Goal: Communication & Community: Answer question/provide support

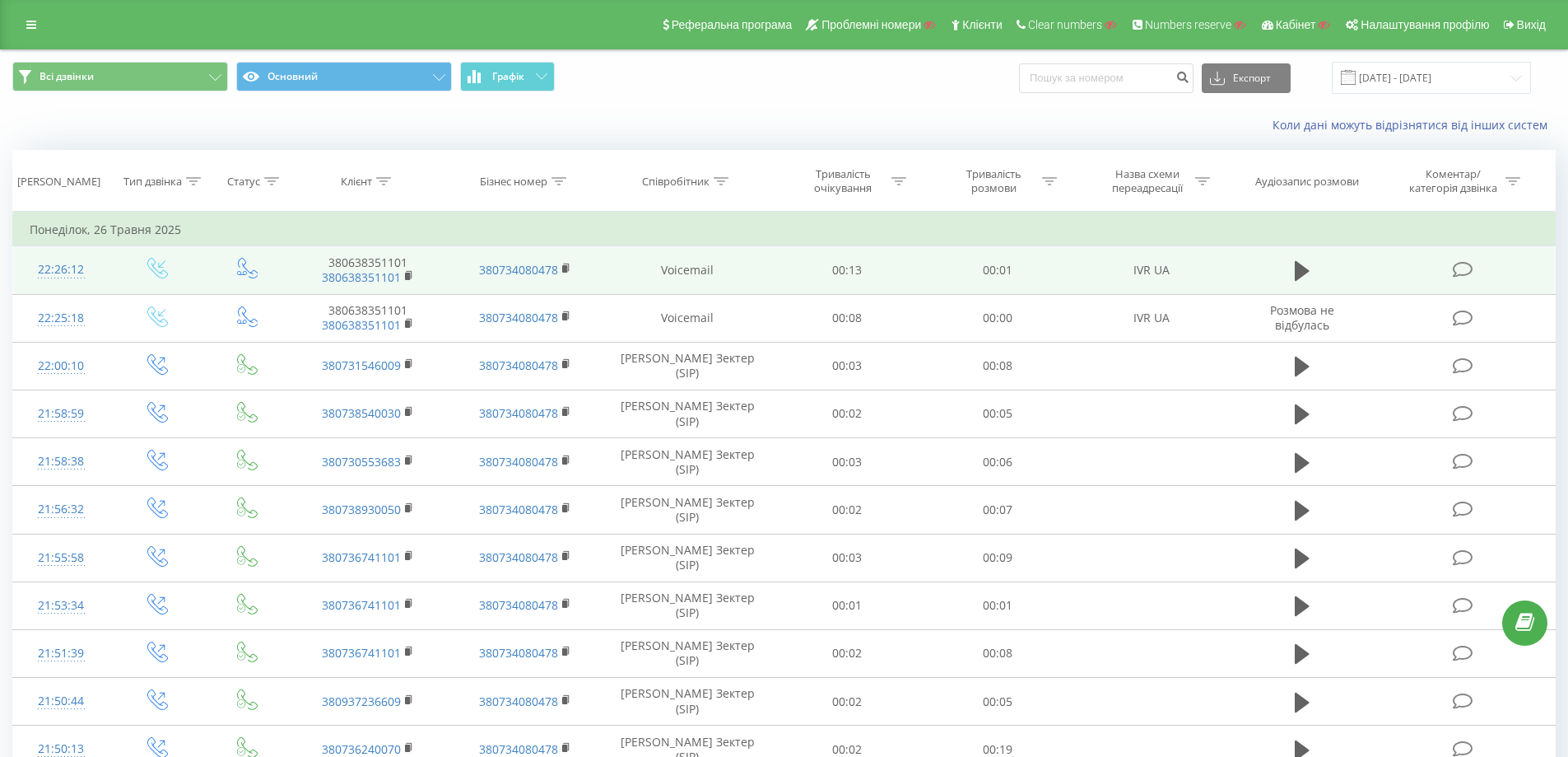
click at [1464, 274] on icon at bounding box center [1463, 269] width 21 height 18
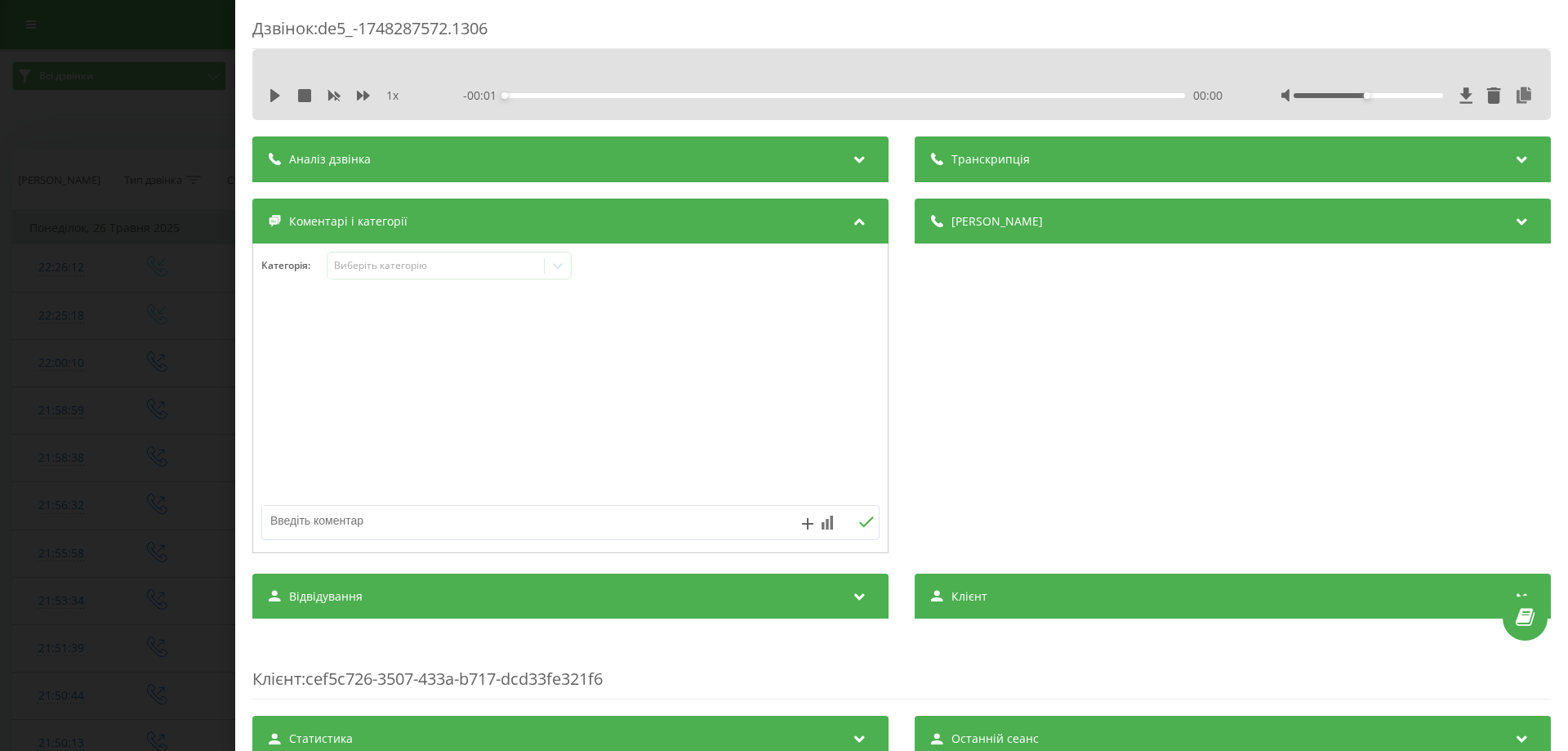
click at [348, 517] on textarea at bounding box center [509, 520] width 494 height 29
click at [345, 525] on textarea at bounding box center [509, 520] width 494 height 29
click at [161, 109] on div "Дзвінок : de5_-1748287572.1306 1 x - 00:01 00:00 00:00 Транскрипція Для AI-анал…" at bounding box center [784, 376] width 1568 height 751
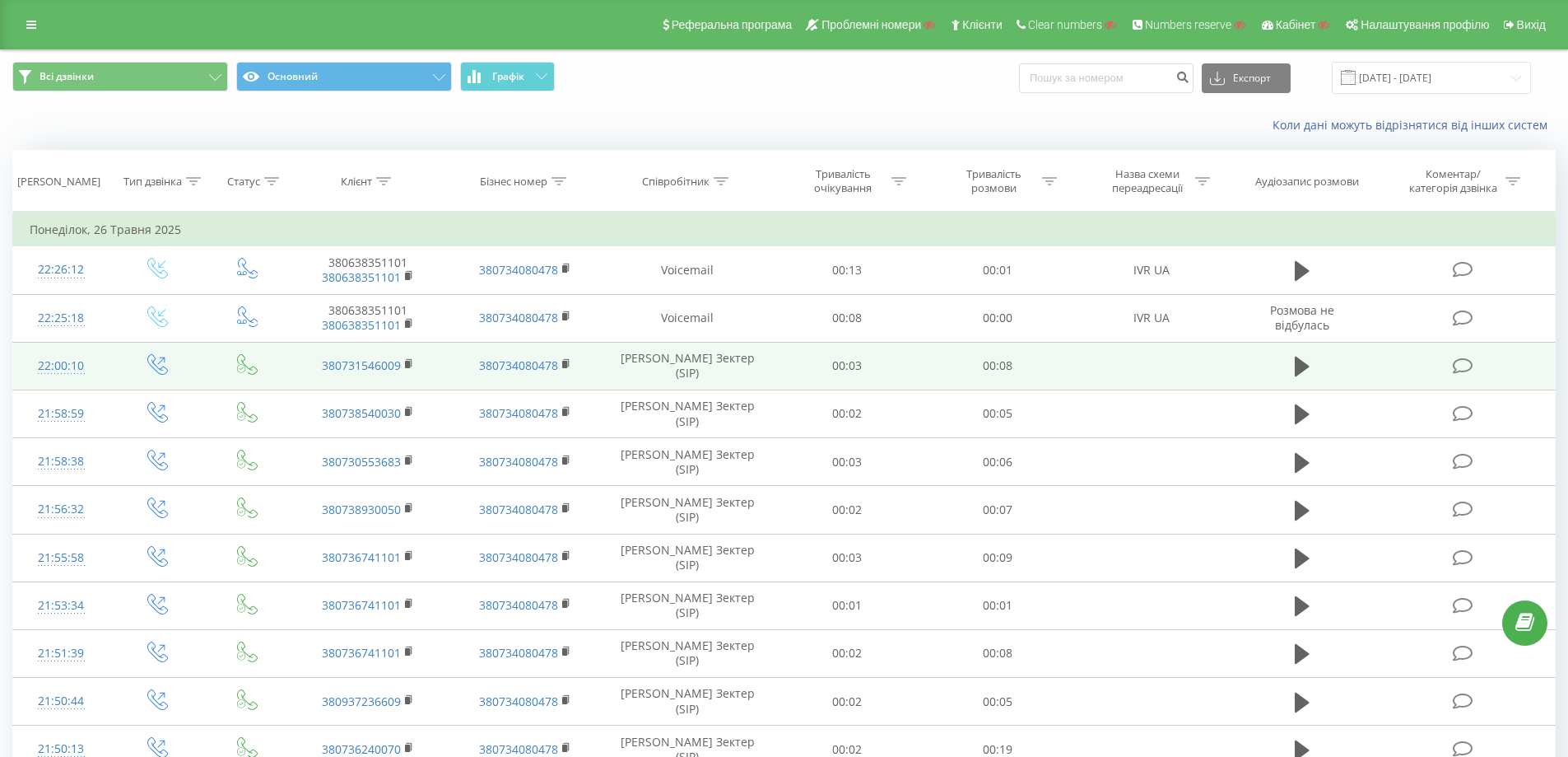
click at [1465, 364] on icon at bounding box center [1463, 366] width 21 height 18
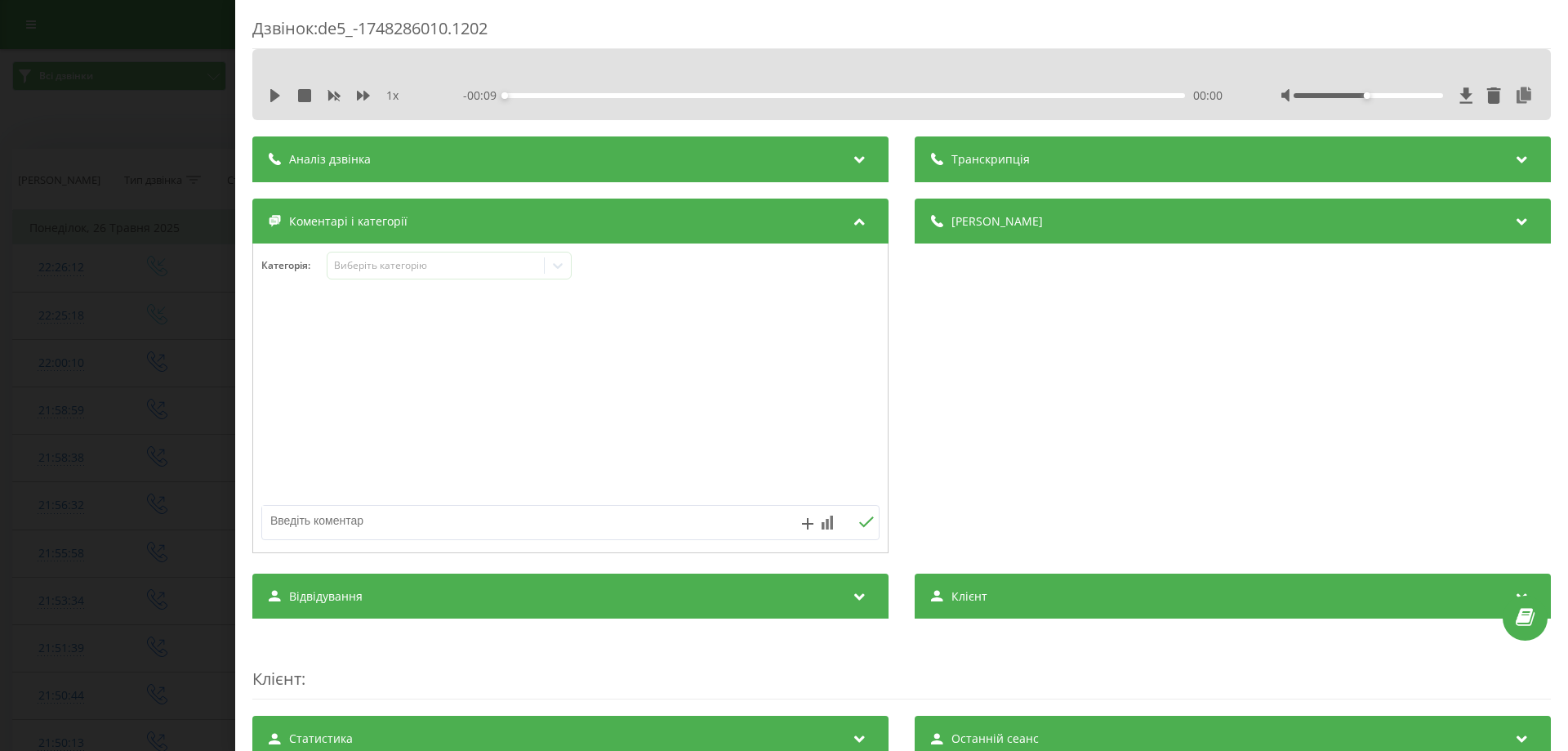
click at [420, 523] on textarea at bounding box center [509, 520] width 494 height 29
click at [330, 526] on textarea at bounding box center [509, 520] width 494 height 29
click at [92, 118] on div "Дзвінок : de5_-1748286010.1202 1 x - 00:09 00:00 00:00 Транскрипція Для AI-анал…" at bounding box center [784, 376] width 1568 height 751
